Goal: Task Accomplishment & Management: Complete application form

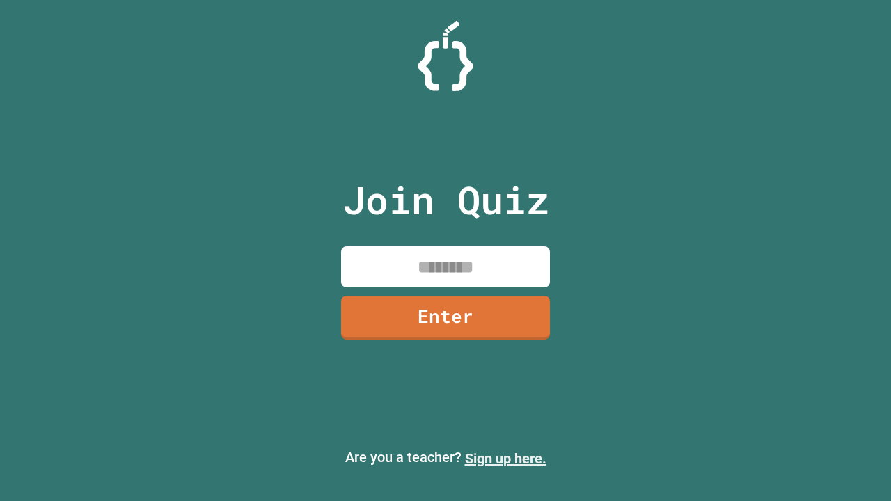
click at [499, 459] on link "Sign up here." at bounding box center [505, 458] width 81 height 17
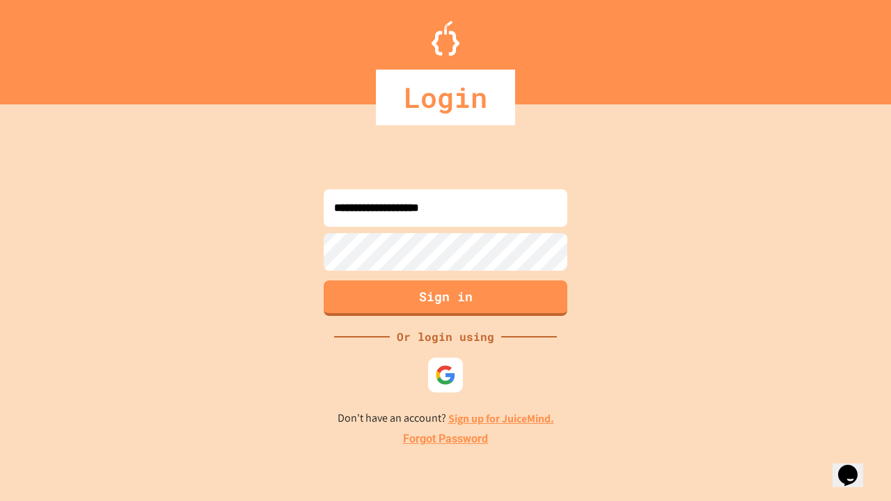
type input "**********"
